Goal: Obtain resource: Obtain resource

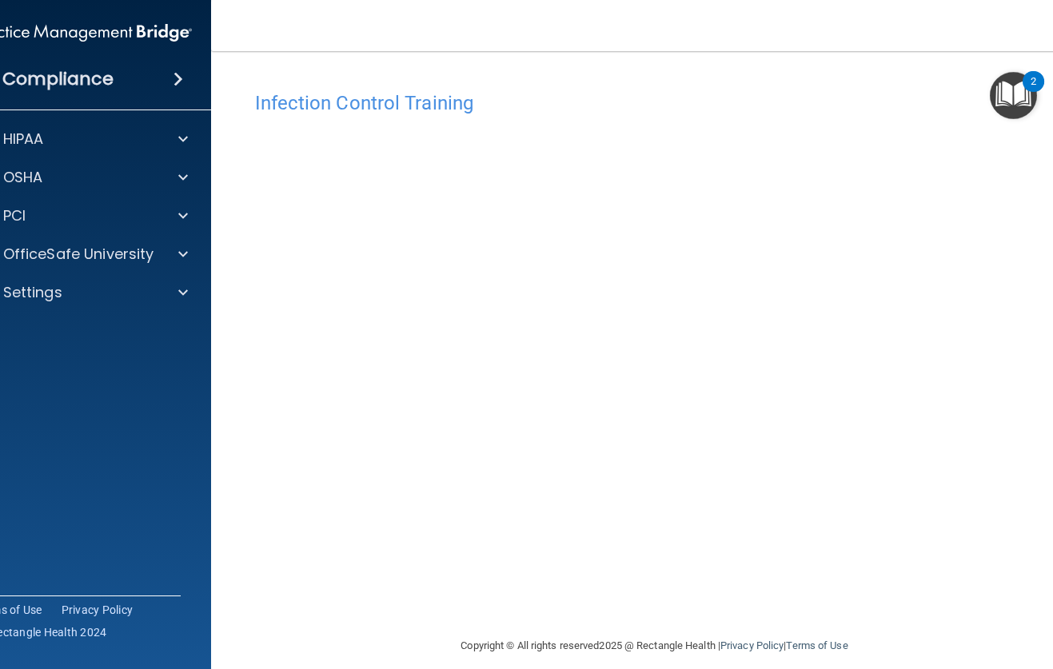
drag, startPoint x: 574, startPoint y: 78, endPoint x: 575, endPoint y: 42, distance: 35.2
click at [575, 77] on div "Infection Control Training This course doesn’t expire until 09/16/2025. Are you…" at bounding box center [654, 343] width 823 height 553
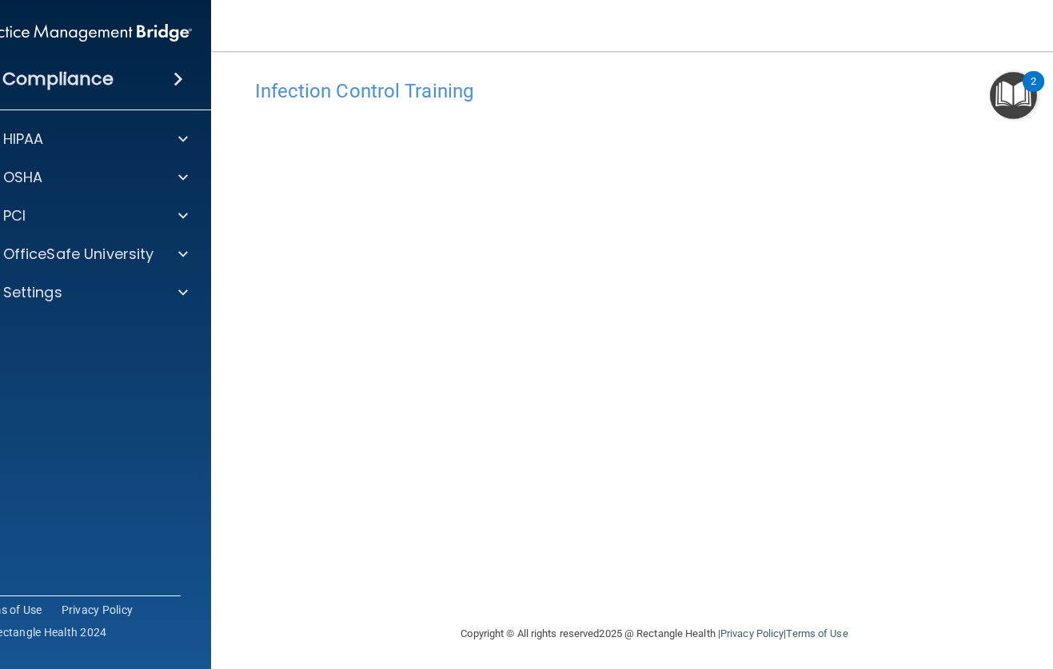
scroll to position [15, 0]
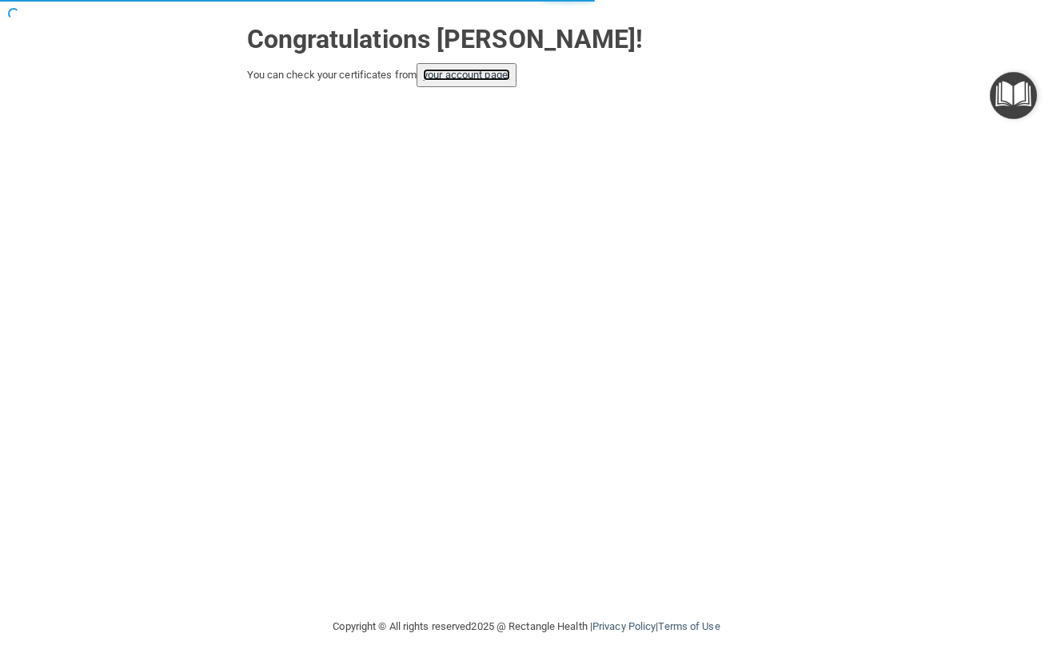
click at [450, 79] on link "your account page!" at bounding box center [466, 75] width 87 height 12
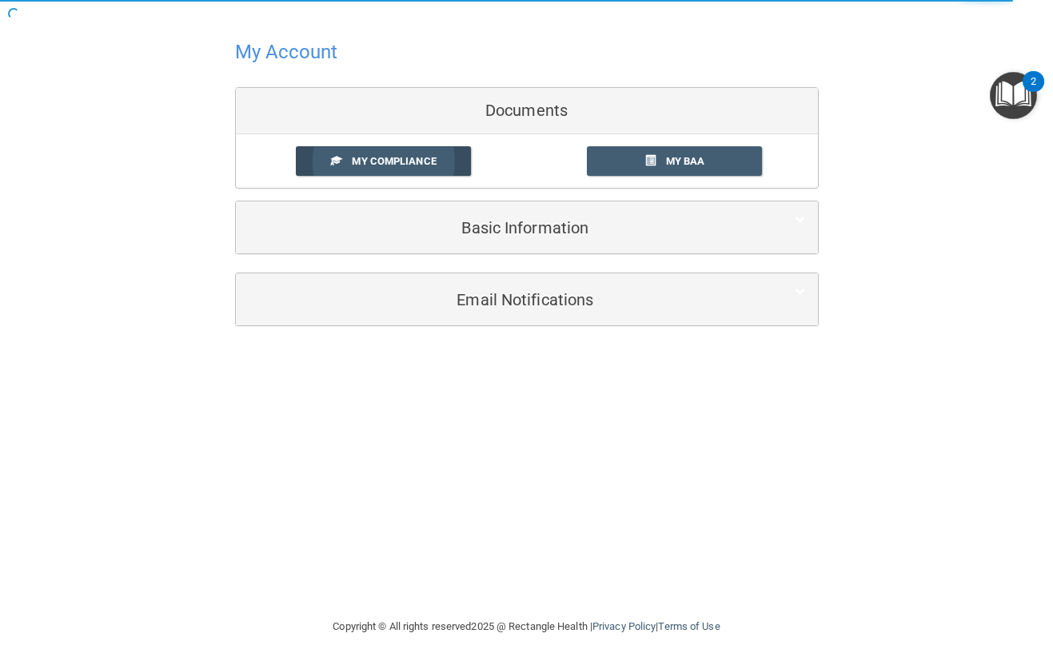
click at [380, 164] on span "My Compliance" at bounding box center [394, 161] width 84 height 12
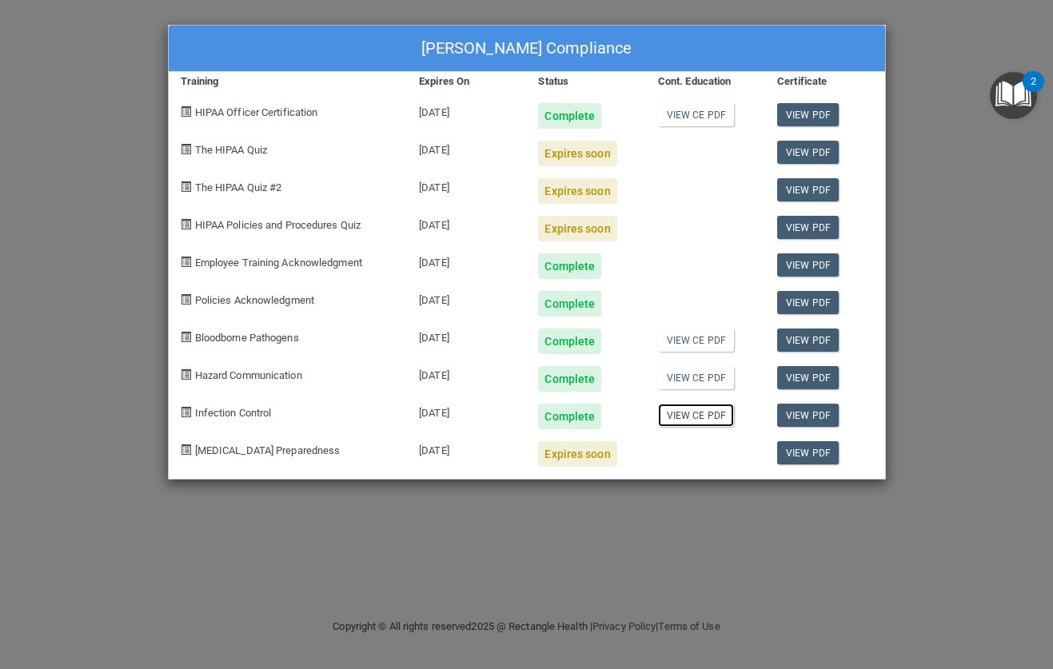
click at [709, 419] on link "View CE PDF" at bounding box center [696, 415] width 76 height 23
